Goal: Use online tool/utility: Utilize a website feature to perform a specific function

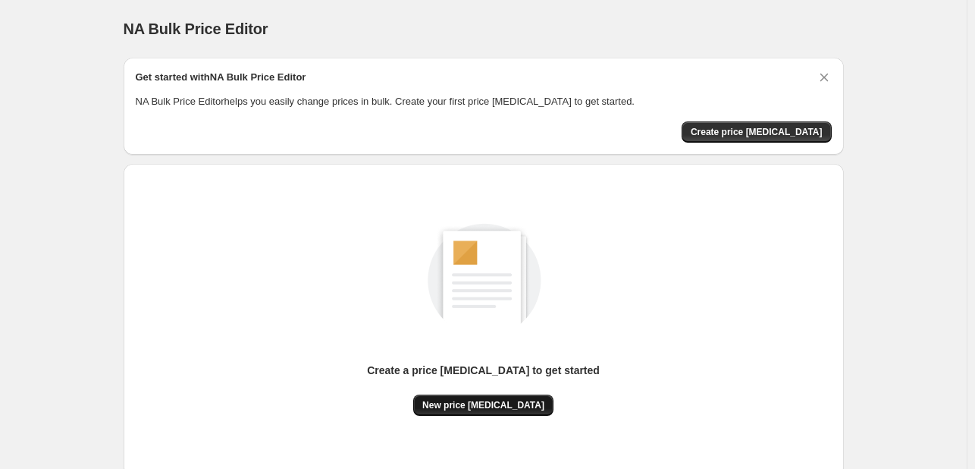
click at [473, 404] on span "New price [MEDICAL_DATA]" at bounding box center [483, 405] width 122 height 12
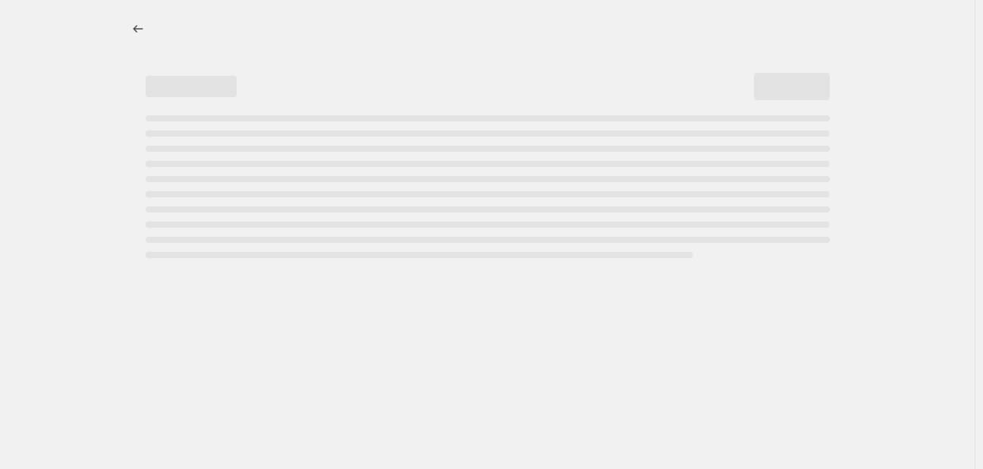
select select "percentage"
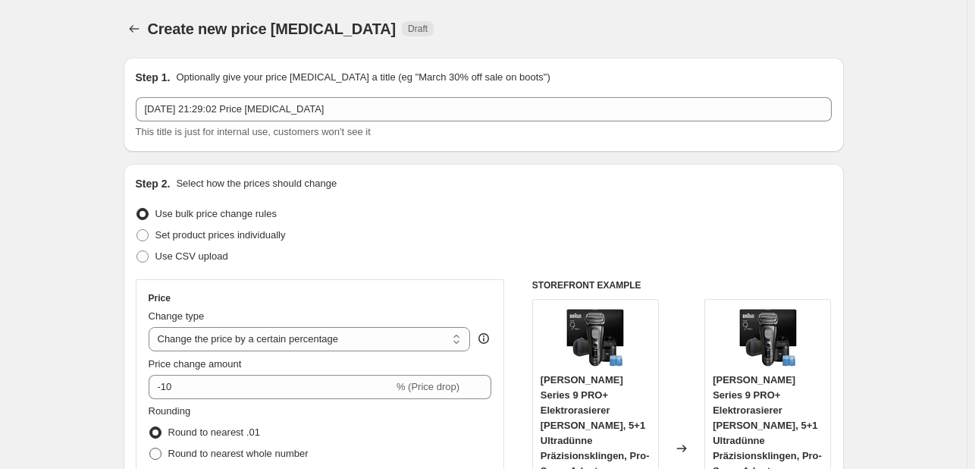
scroll to position [152, 0]
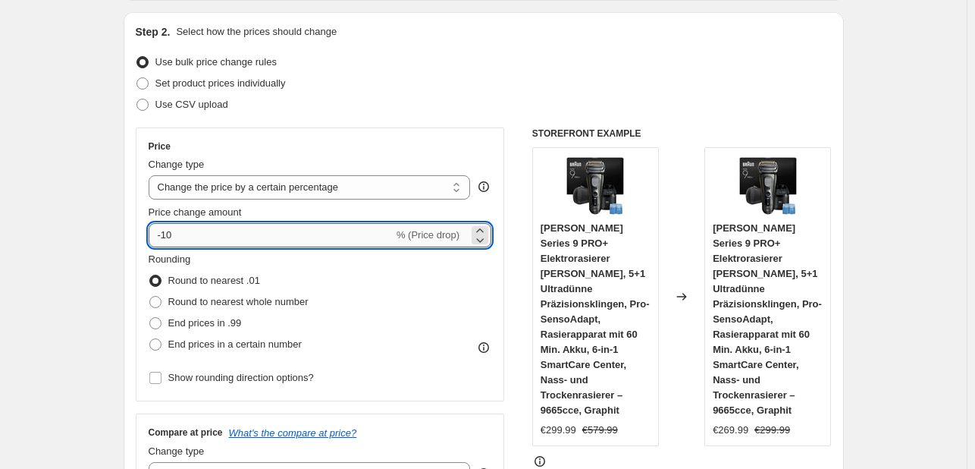
click at [248, 237] on input "-10" at bounding box center [271, 235] width 245 height 24
type input "-1"
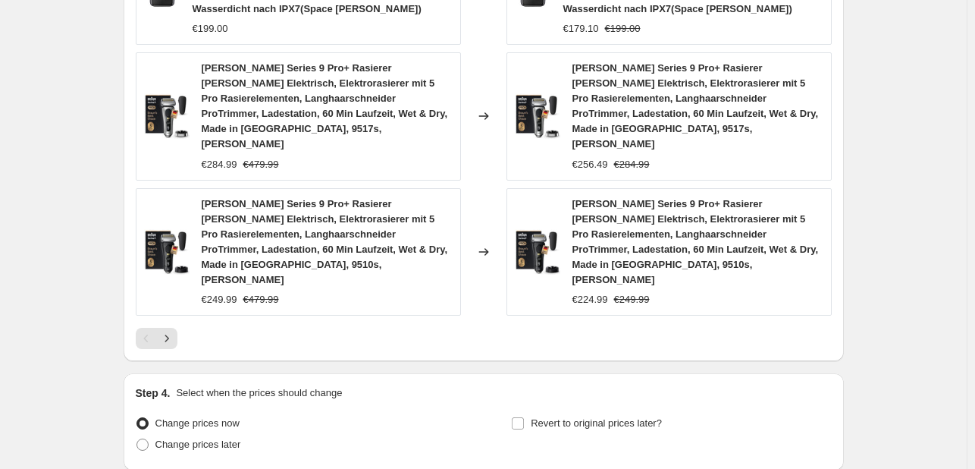
scroll to position [1238, 0]
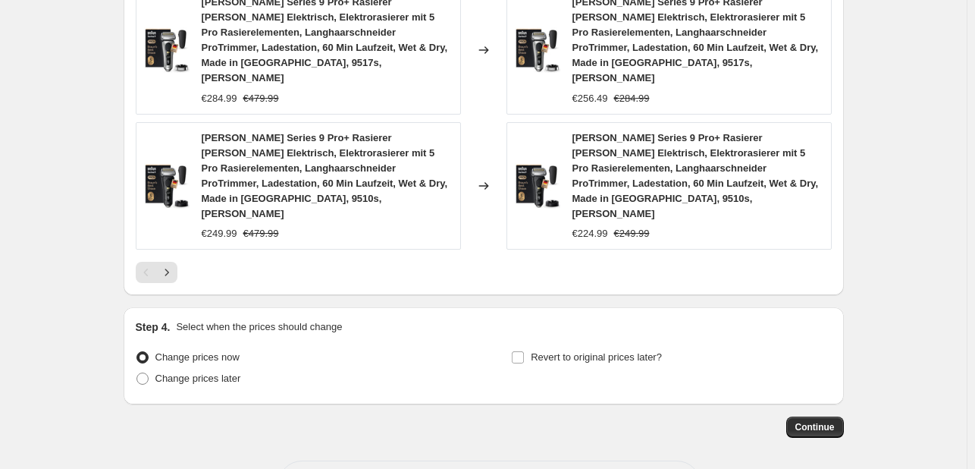
type input "-41"
click at [810, 416] on button "Continue" at bounding box center [815, 426] width 58 height 21
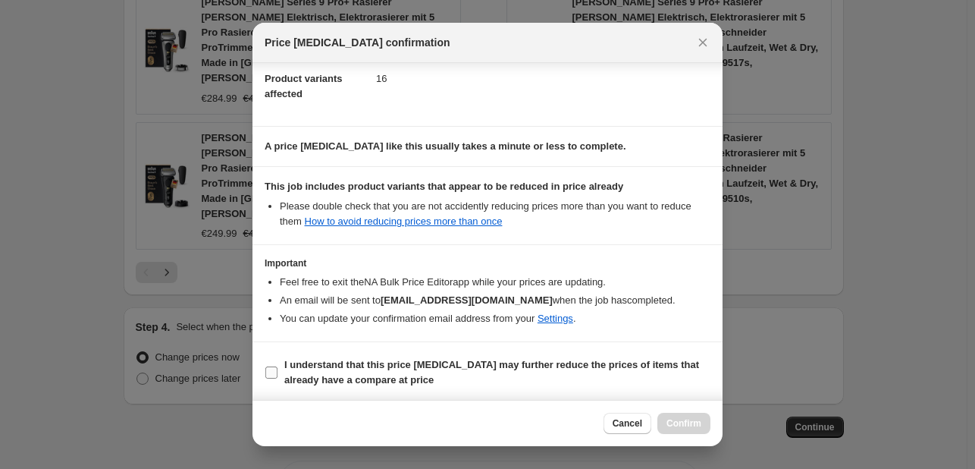
scroll to position [168, 0]
click at [370, 374] on b "I understand that this price [MEDICAL_DATA] may further reduce the prices of it…" at bounding box center [491, 370] width 415 height 27
click at [278, 374] on input "I understand that this price [MEDICAL_DATA] may further reduce the prices of it…" at bounding box center [271, 371] width 12 height 12
checkbox input "true"
click at [676, 424] on span "Confirm" at bounding box center [684, 423] width 35 height 12
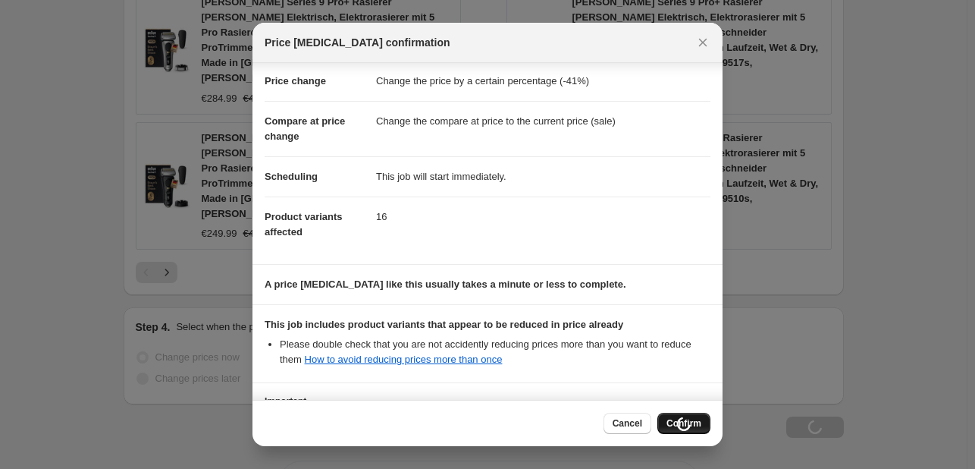
scroll to position [17, 0]
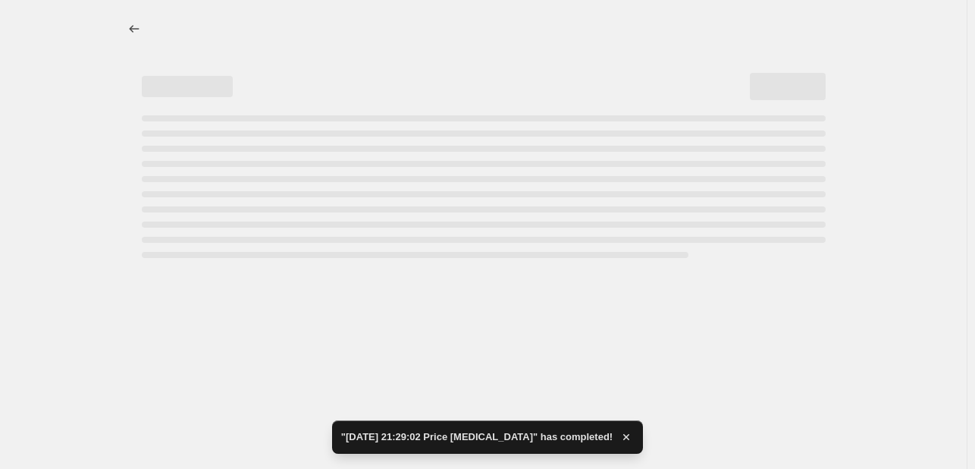
select select "percentage"
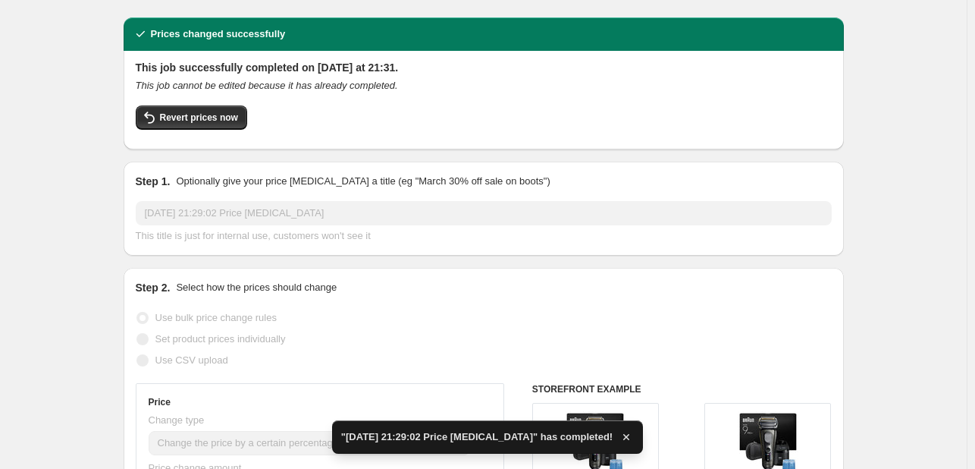
scroll to position [76, 0]
